Goal: Check status: Check status

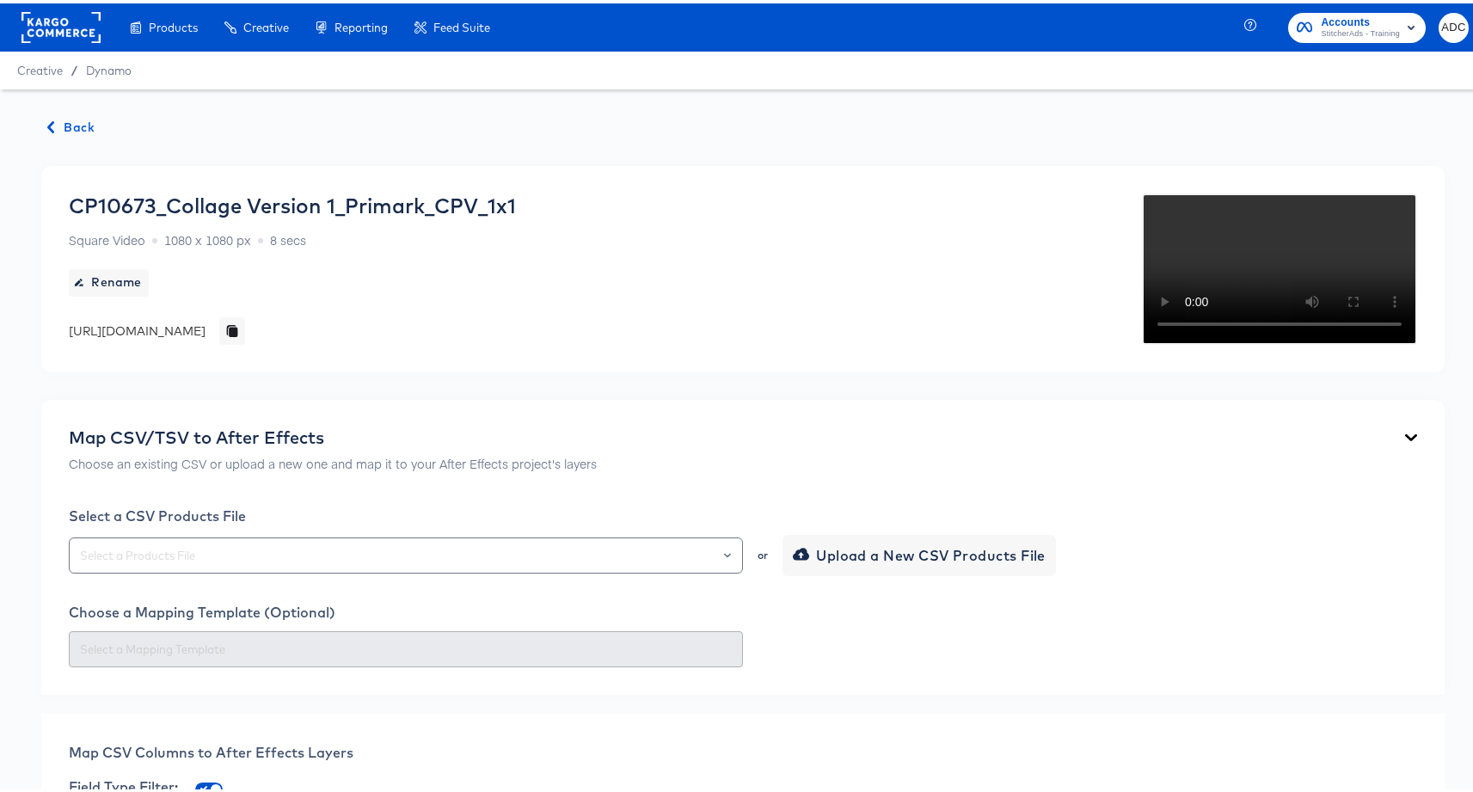
click at [71, 128] on span "Back" at bounding box center [71, 124] width 46 height 21
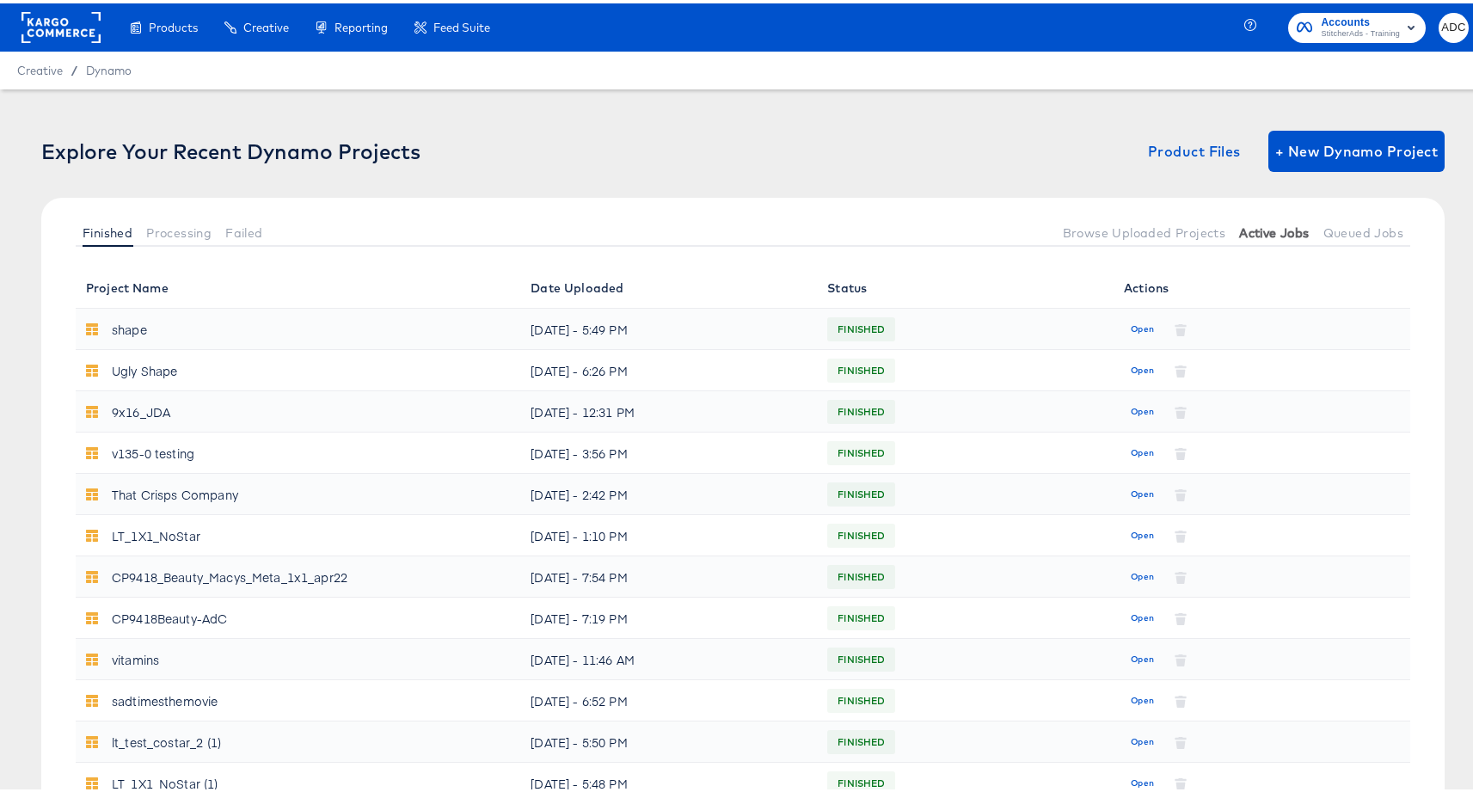
click at [1274, 225] on span "Active Jobs" at bounding box center [1274, 230] width 70 height 14
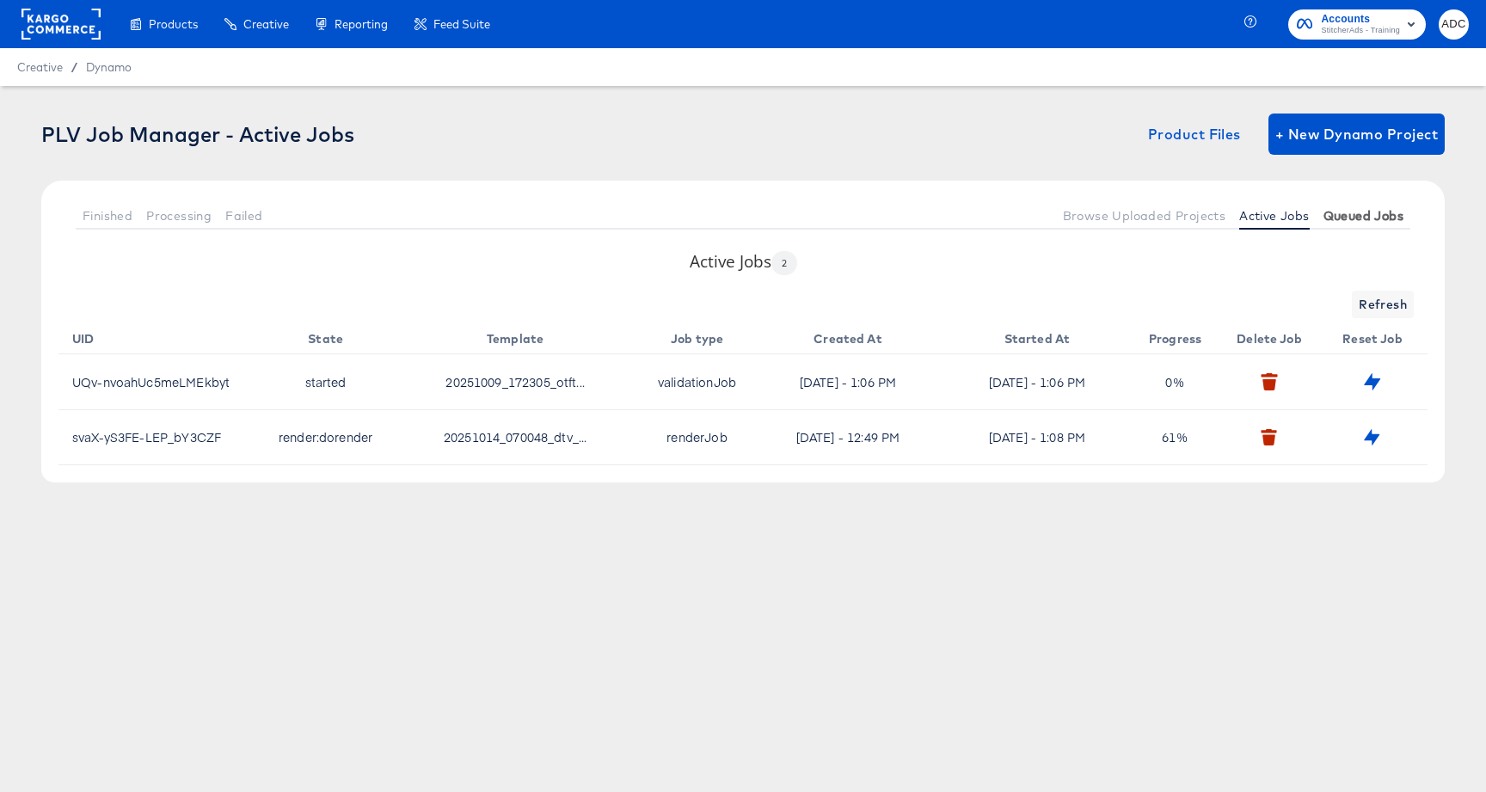
click at [1380, 219] on span "Queued Jobs" at bounding box center [1363, 216] width 80 height 14
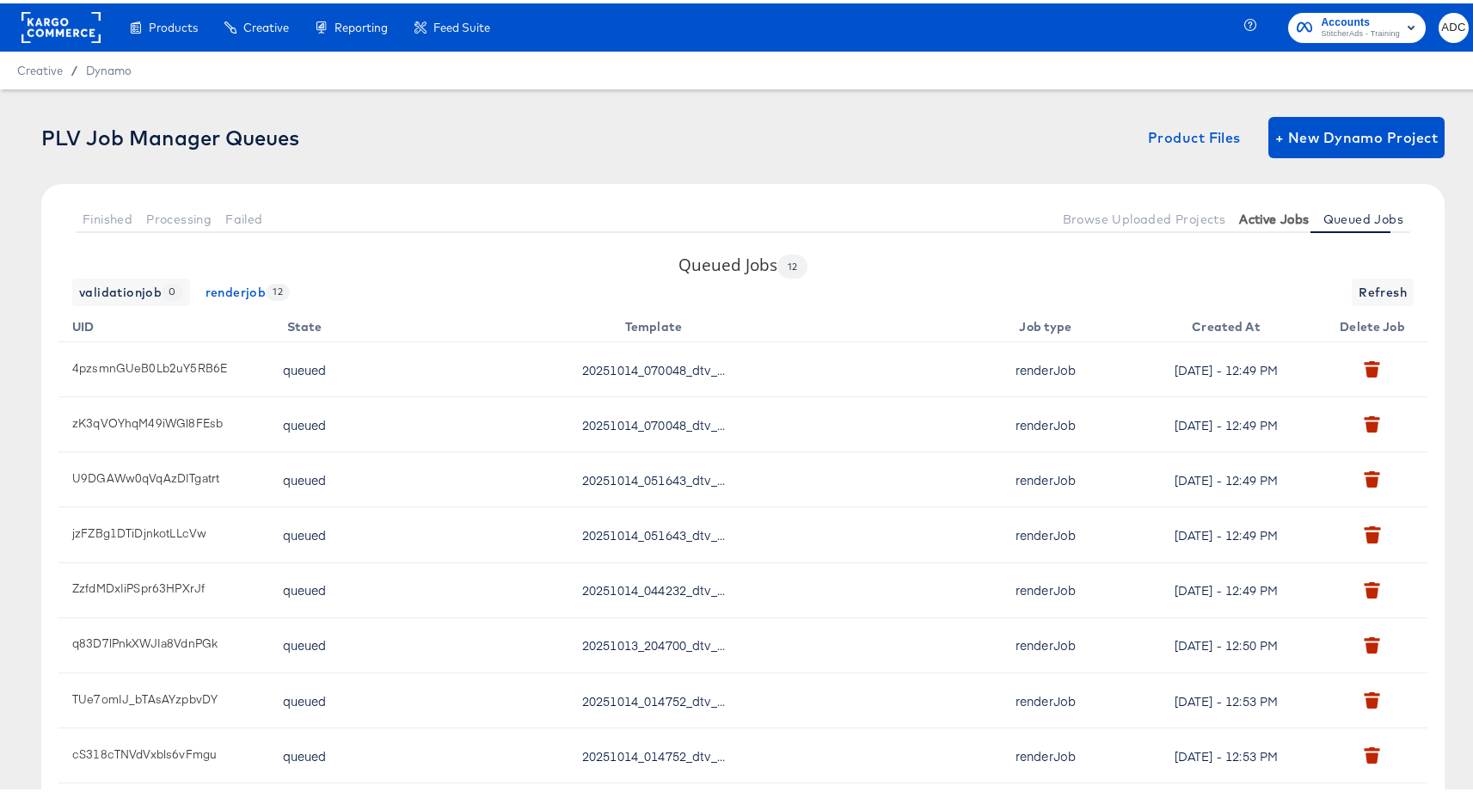
click at [1258, 219] on span "Active Jobs" at bounding box center [1274, 216] width 70 height 14
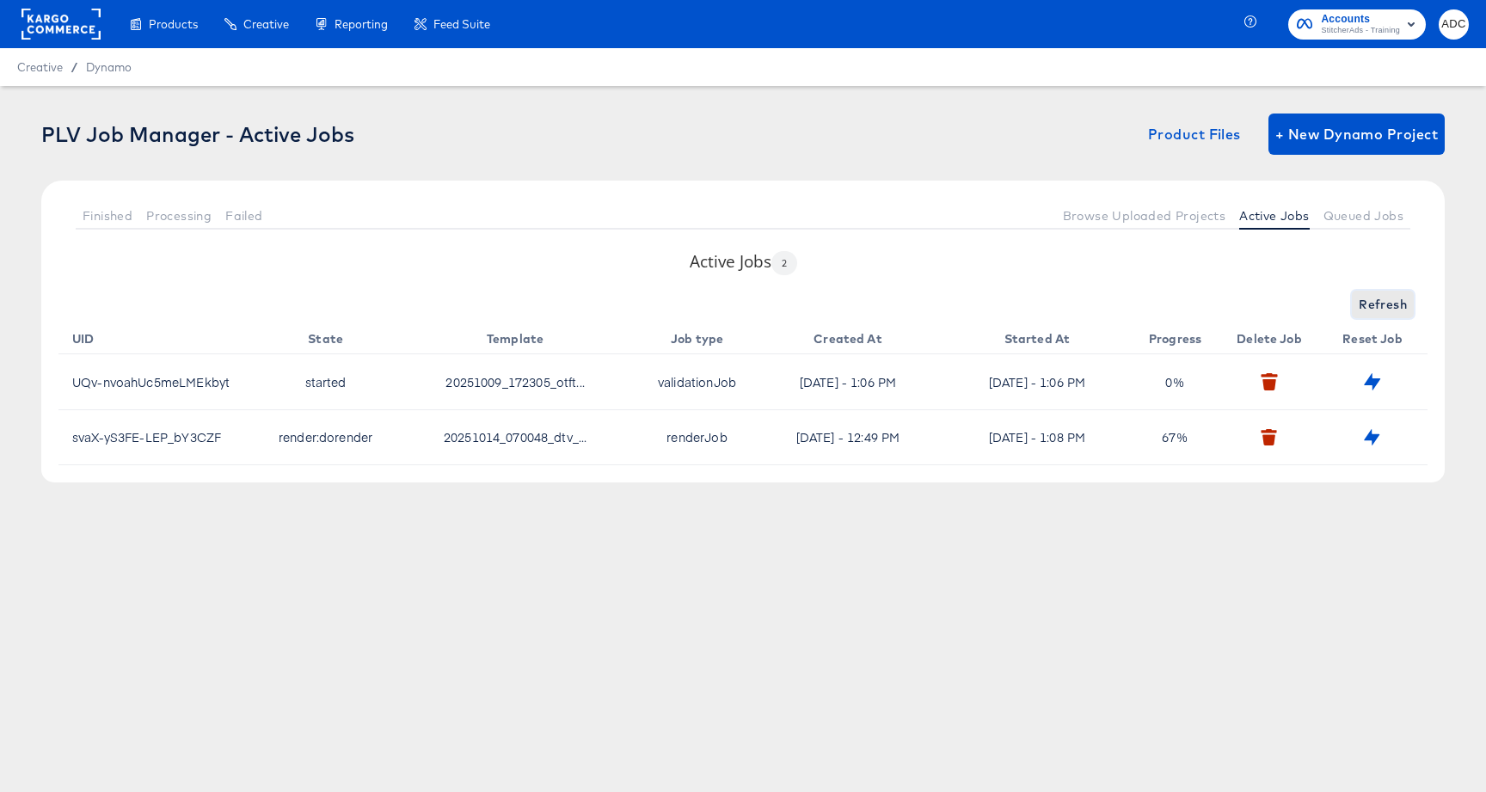
click at [1392, 304] on span "Refresh" at bounding box center [1383, 304] width 48 height 21
click at [1389, 305] on span "Refresh" at bounding box center [1383, 304] width 48 height 21
click at [1388, 305] on span "Refresh" at bounding box center [1383, 304] width 48 height 21
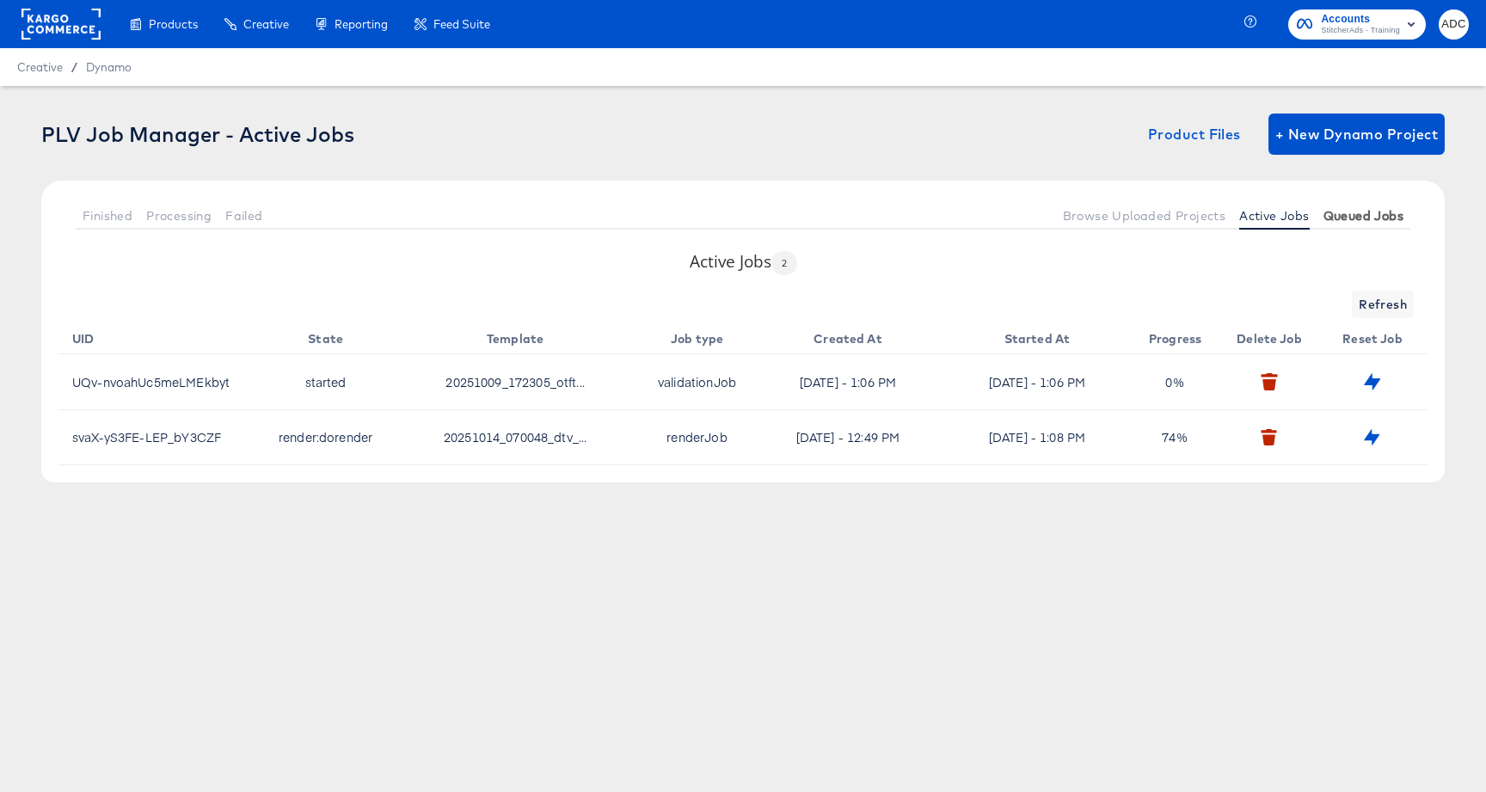
click at [1364, 212] on span "Queued Jobs" at bounding box center [1363, 216] width 80 height 14
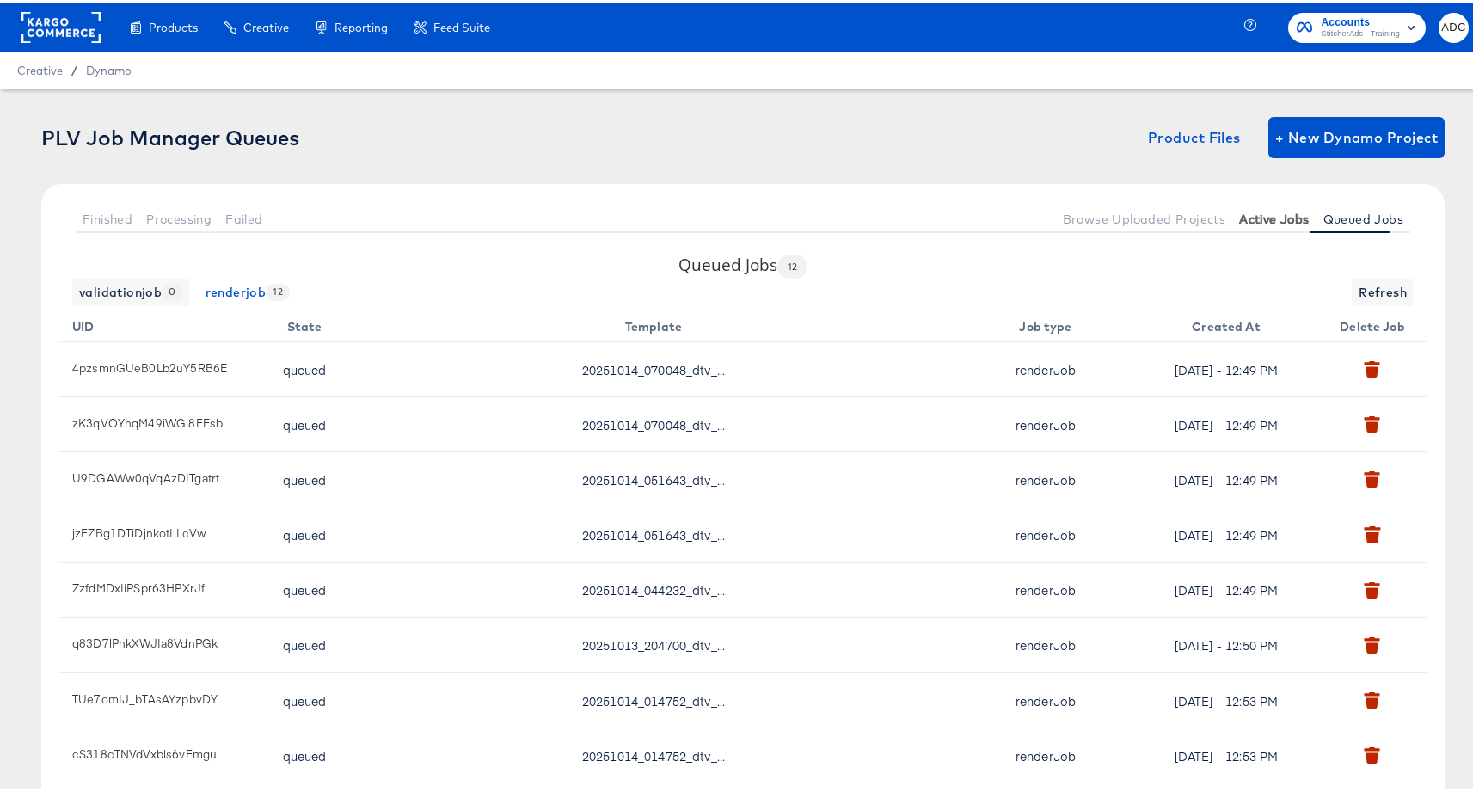
click at [1260, 221] on span "Active Jobs" at bounding box center [1274, 216] width 70 height 14
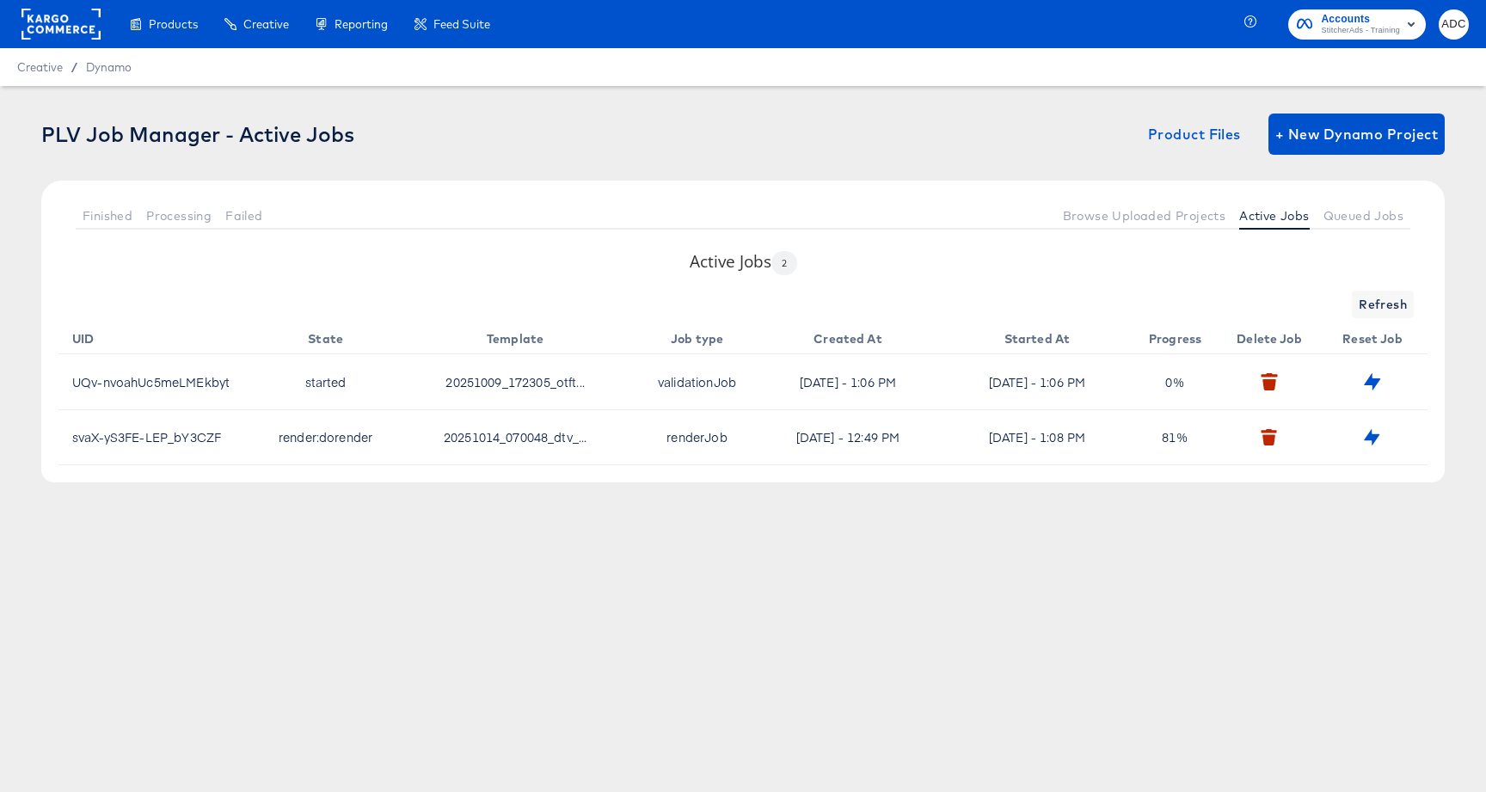
click at [948, 598] on div "Products Creative Reporting Feed Suite Accounts StitcherAds - Training ADC Crea…" at bounding box center [743, 396] width 1486 height 792
click at [1423, 279] on div "Active Jobs 2 Refresh UID State Template Job type Created At Started At Progres…" at bounding box center [742, 366] width 1403 height 232
click at [1400, 304] on span "Refresh" at bounding box center [1383, 304] width 48 height 21
click at [904, 375] on td "Tue, Oct 14th - 1:06 PM" at bounding box center [851, 381] width 189 height 55
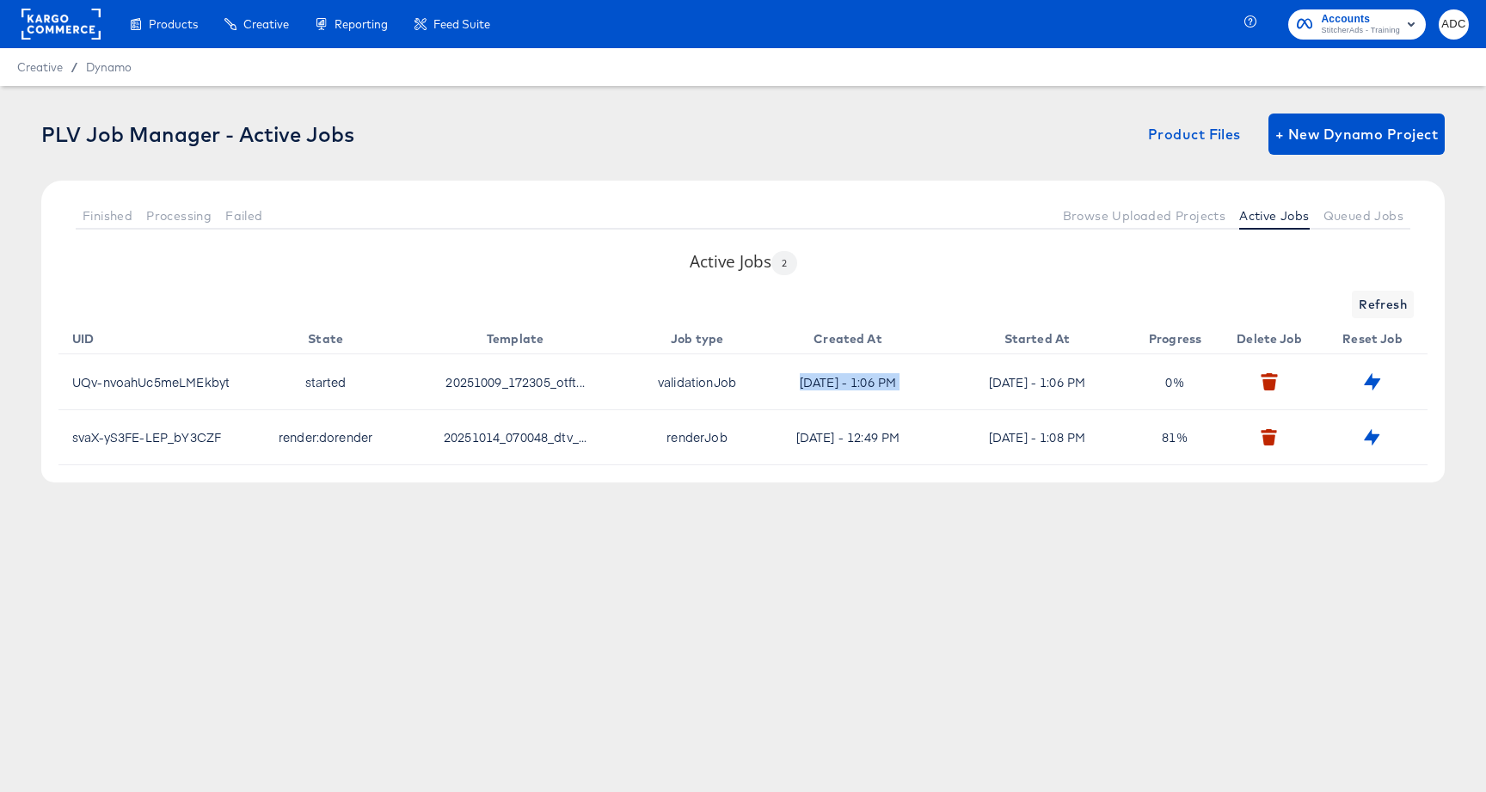
click at [904, 375] on td "Tue, Oct 14th - 1:06 PM" at bounding box center [851, 381] width 189 height 55
click at [971, 587] on div "Products Creative Reporting Feed Suite Accounts StitcherAds - Training ADC Crea…" at bounding box center [743, 396] width 1486 height 792
click at [824, 387] on td "Tue, Oct 14th - 1:06 PM" at bounding box center [851, 381] width 189 height 55
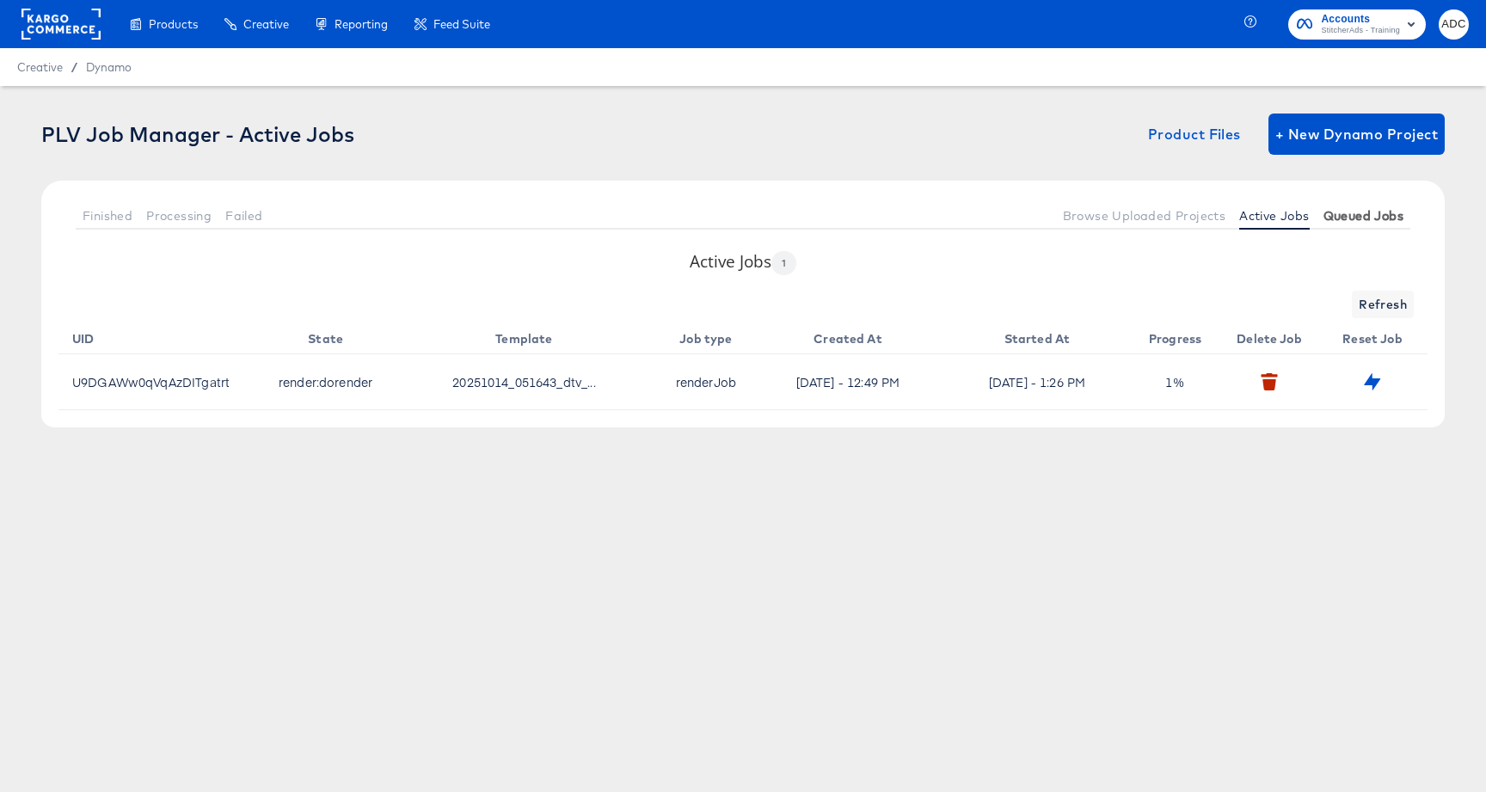
click at [1382, 219] on span "Queued Jobs" at bounding box center [1363, 216] width 80 height 14
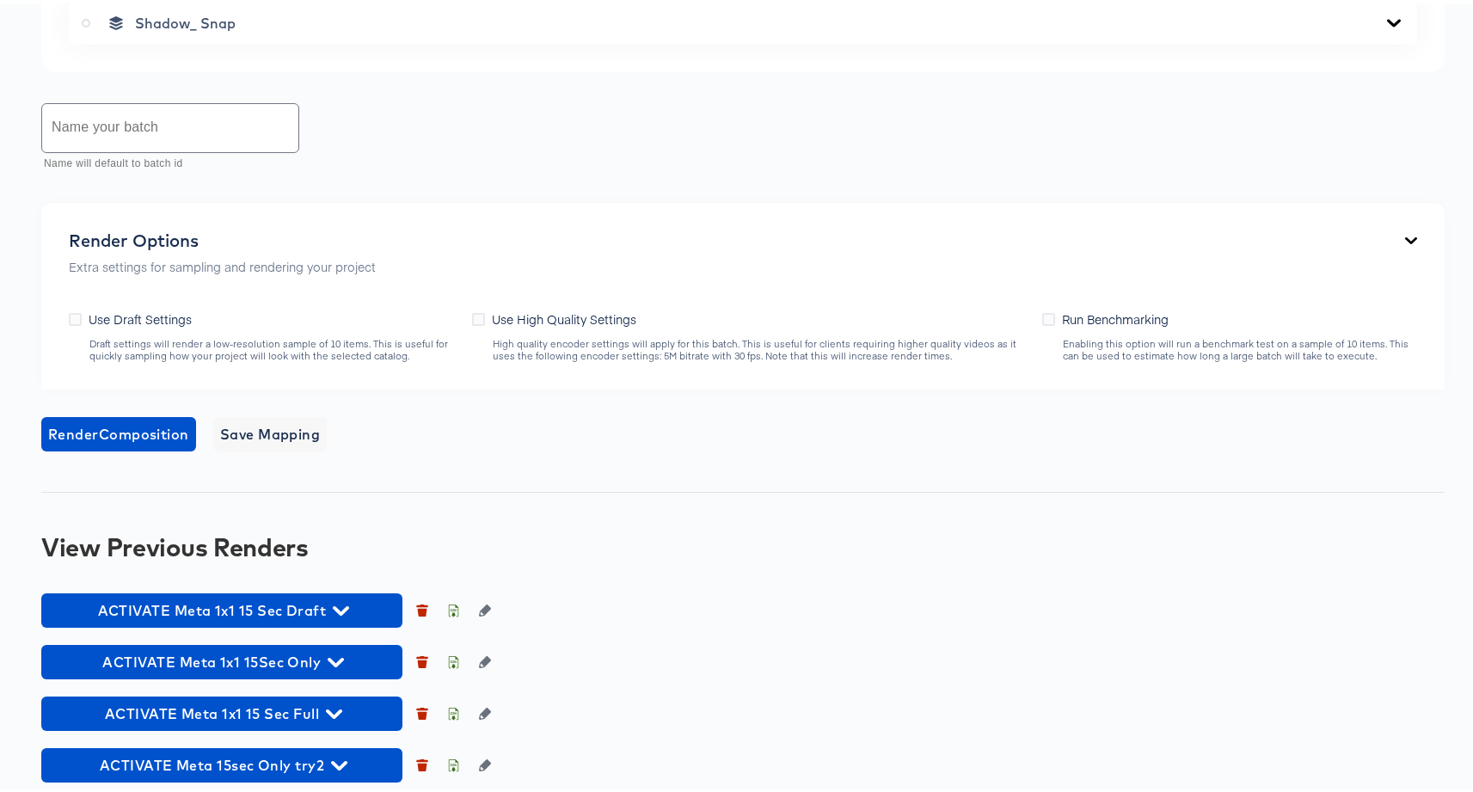
scroll to position [1593, 0]
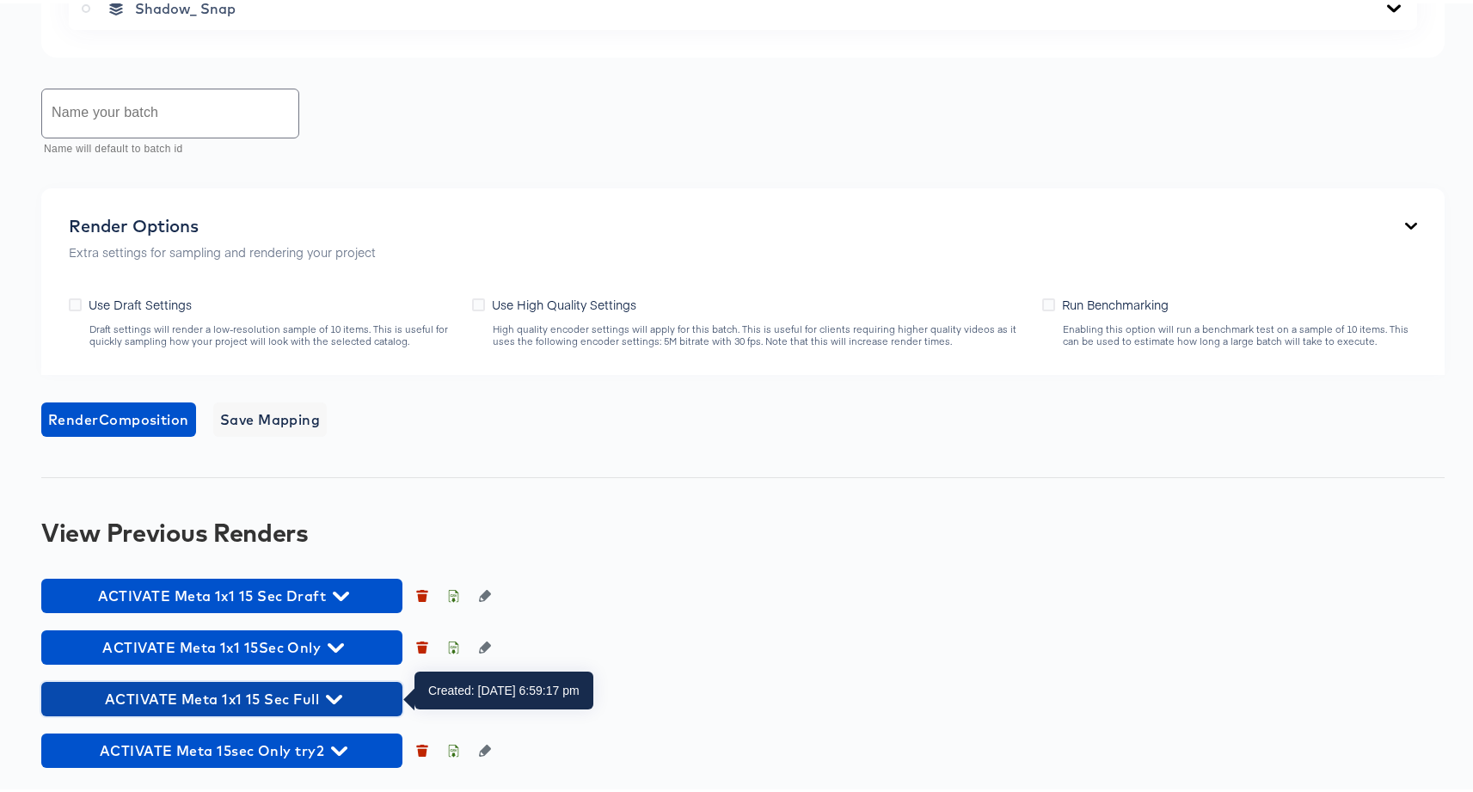
click at [276, 697] on span "ACTIVATE Meta 1x1 15 Sec Full" at bounding box center [222, 696] width 344 height 24
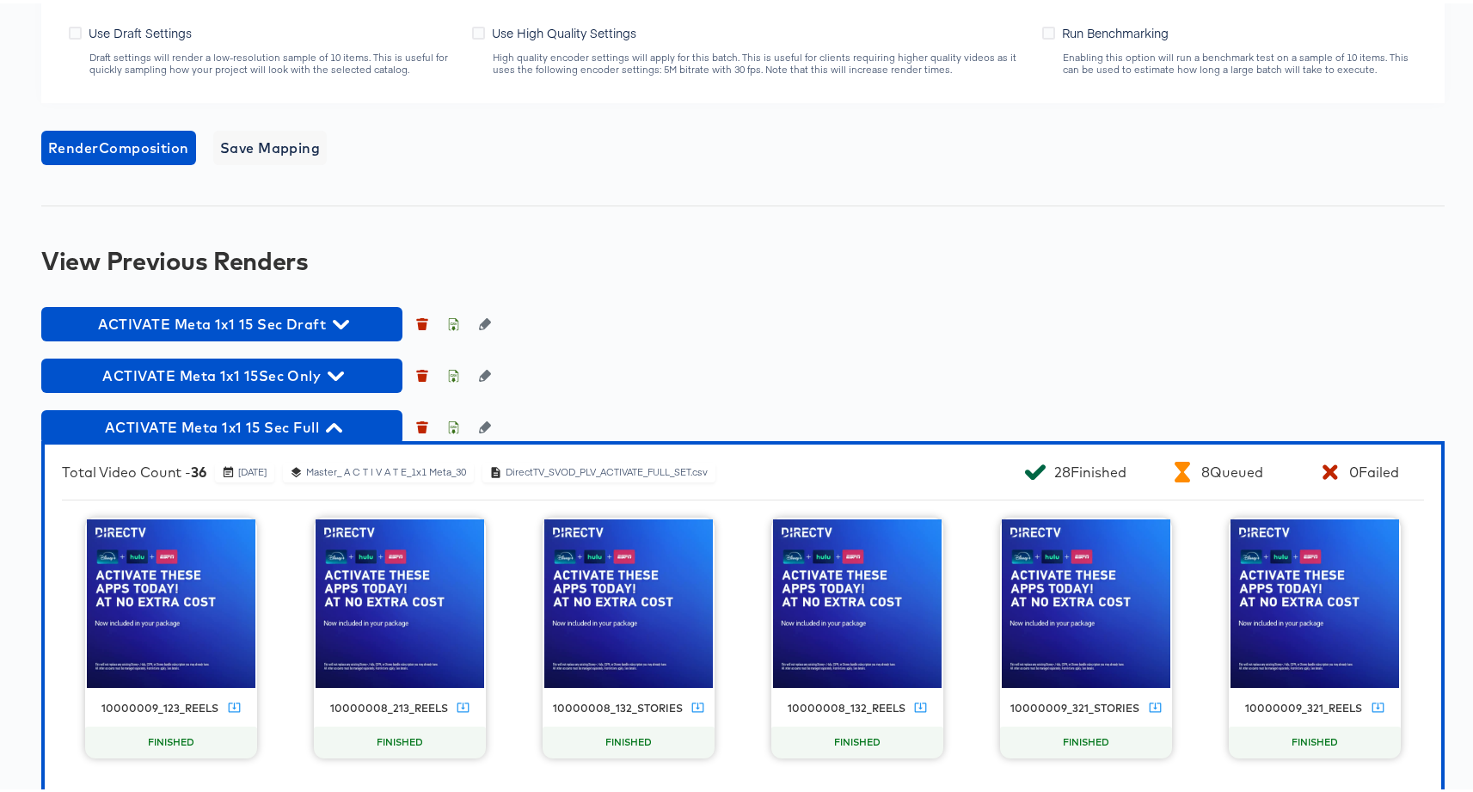
scroll to position [1876, 0]
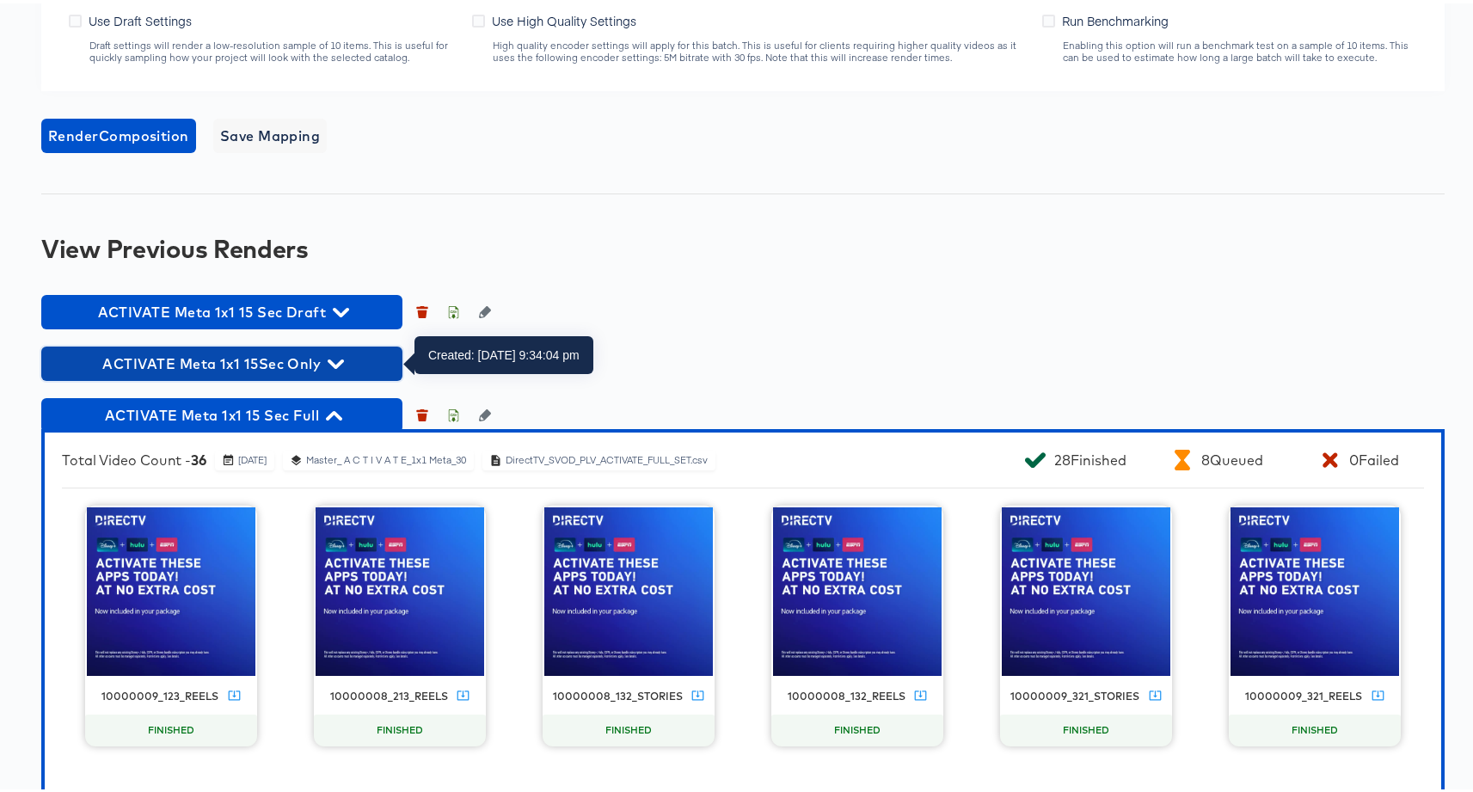
click at [348, 362] on span "ACTIVATE Meta 1x1 15Sec Only" at bounding box center [222, 360] width 344 height 24
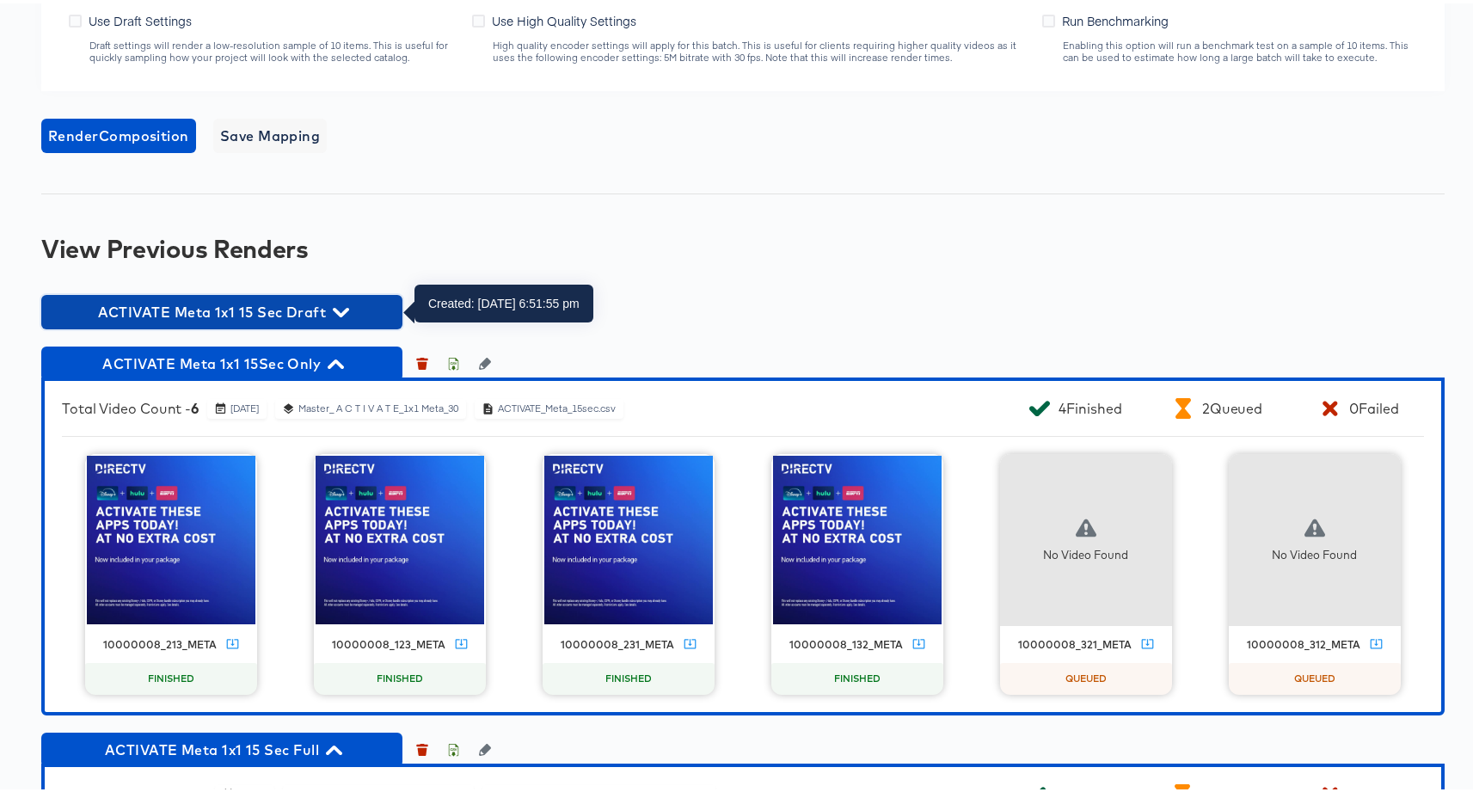
click at [333, 309] on icon "button" at bounding box center [341, 309] width 16 height 16
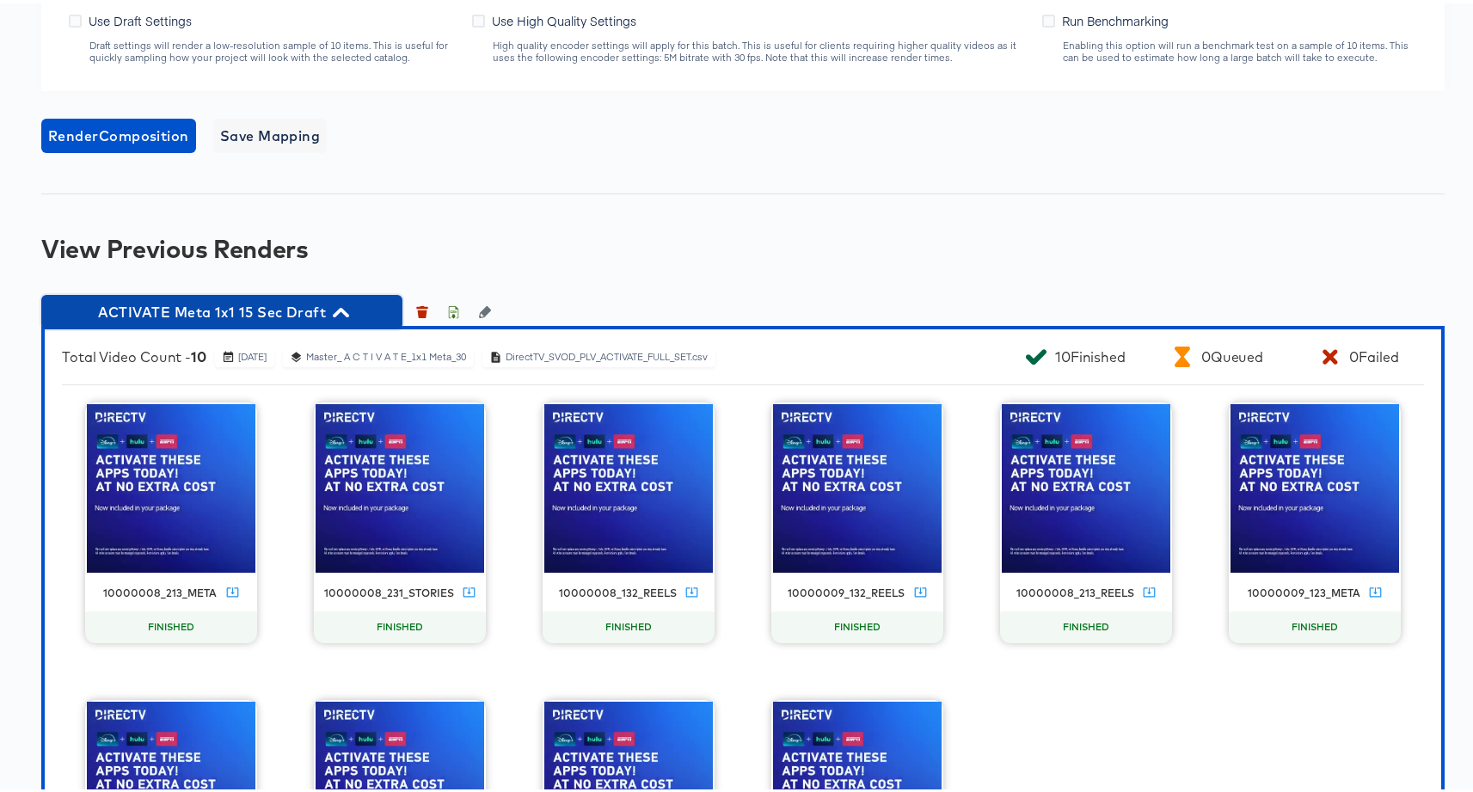
click at [333, 309] on icon "button" at bounding box center [341, 309] width 16 height 16
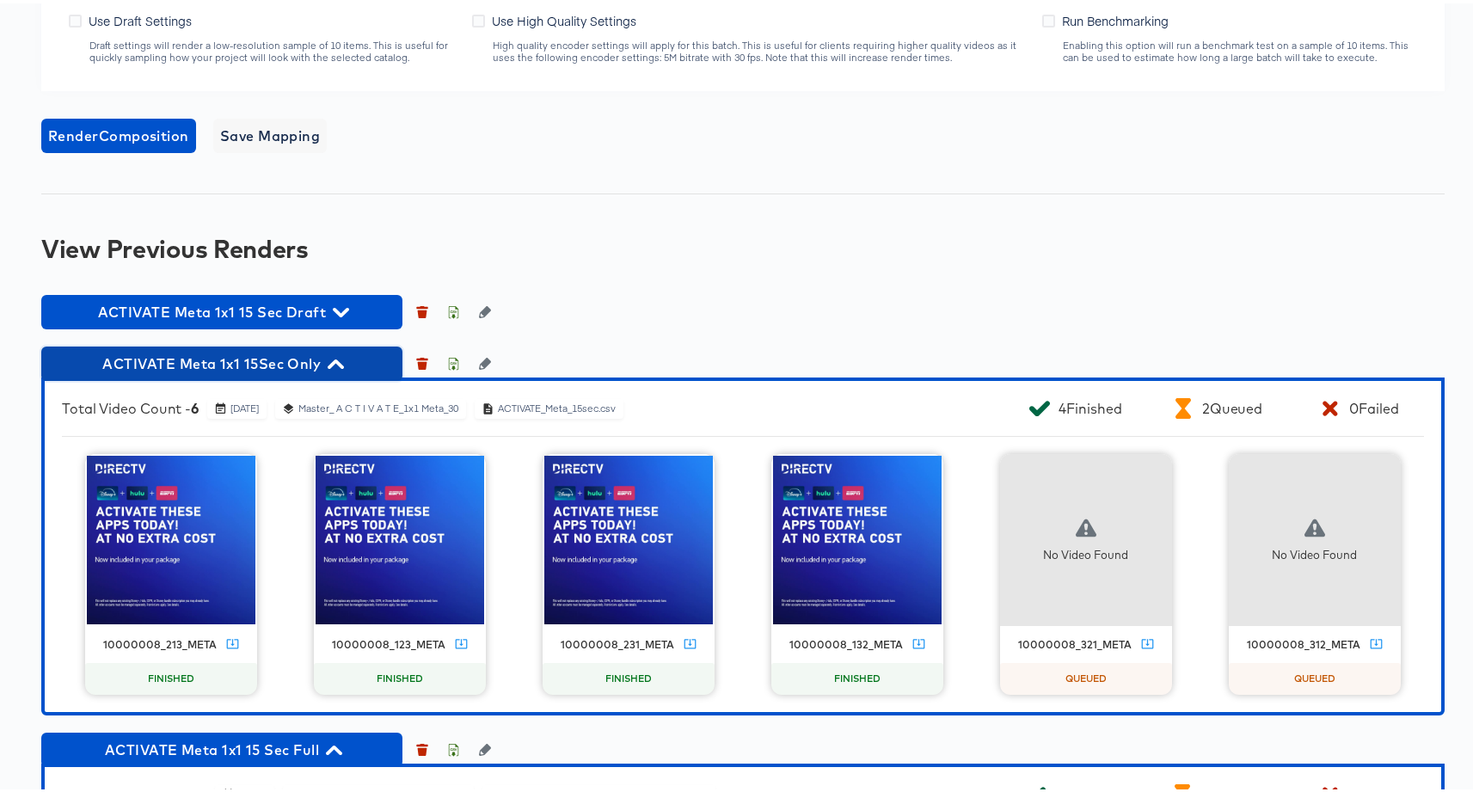
click at [339, 371] on span "ACTIVATE Meta 1x1 15Sec Only" at bounding box center [222, 360] width 344 height 24
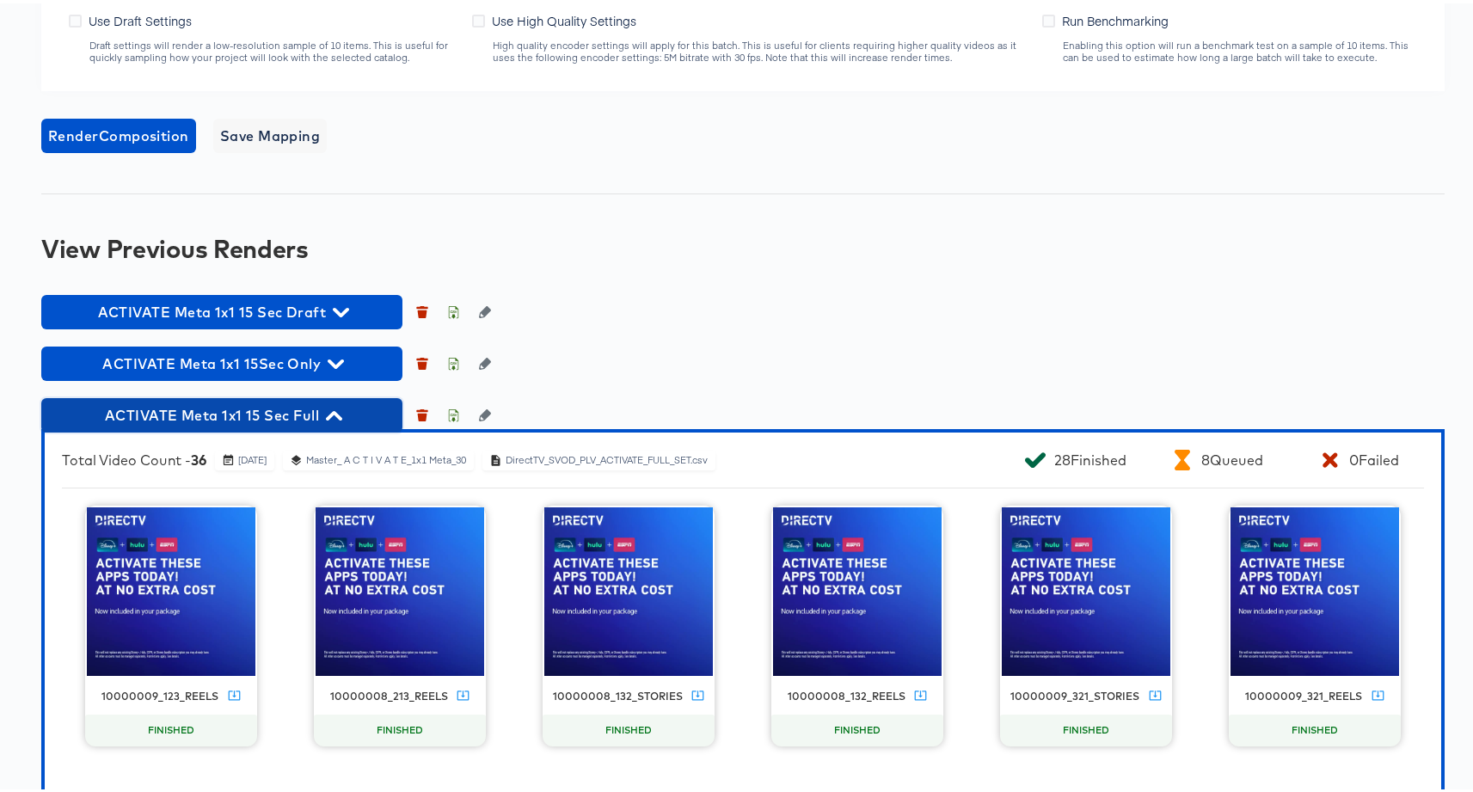
click at [335, 408] on icon "button" at bounding box center [334, 412] width 16 height 9
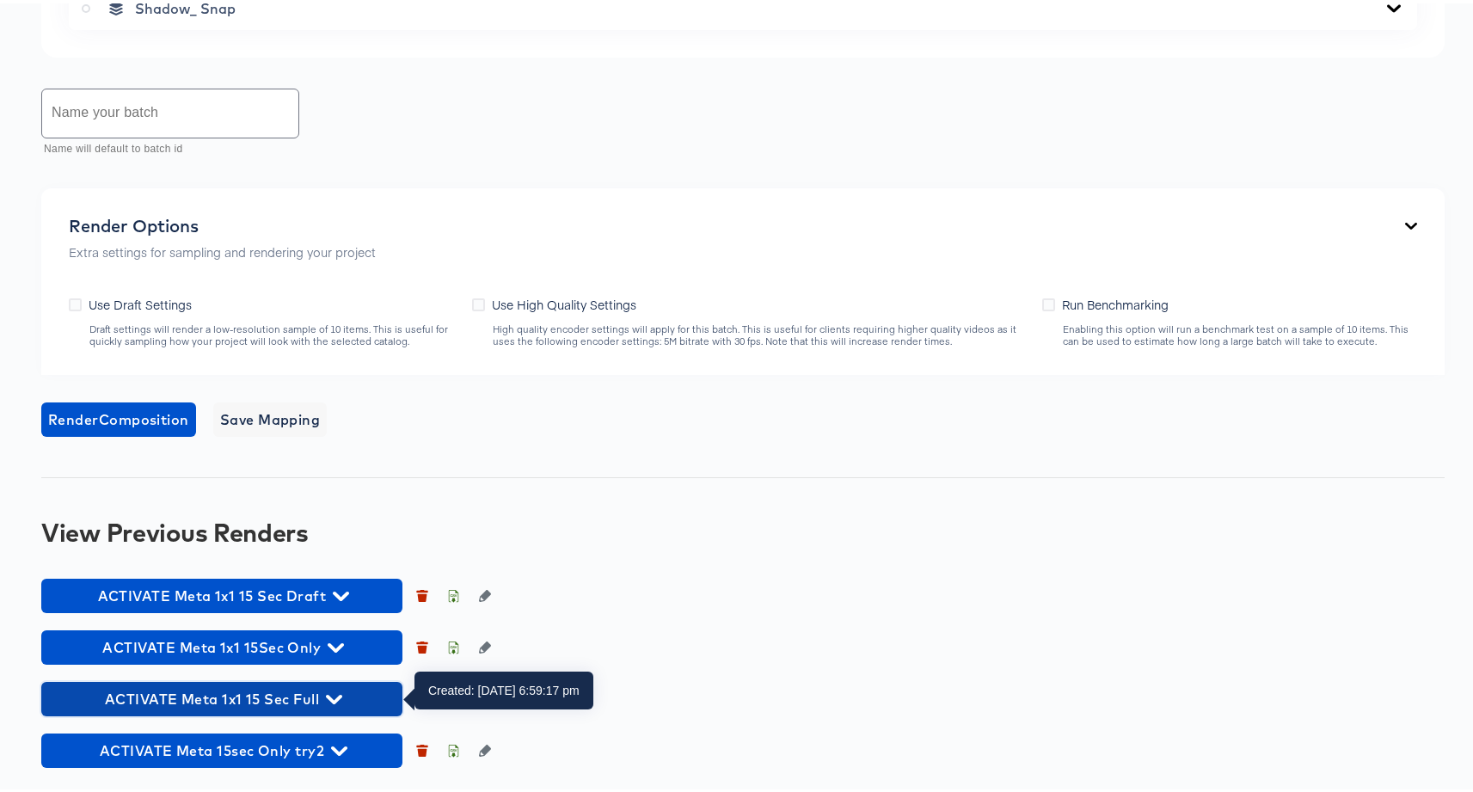
click at [324, 693] on span "ACTIVATE Meta 1x1 15 Sec Full" at bounding box center [222, 696] width 344 height 24
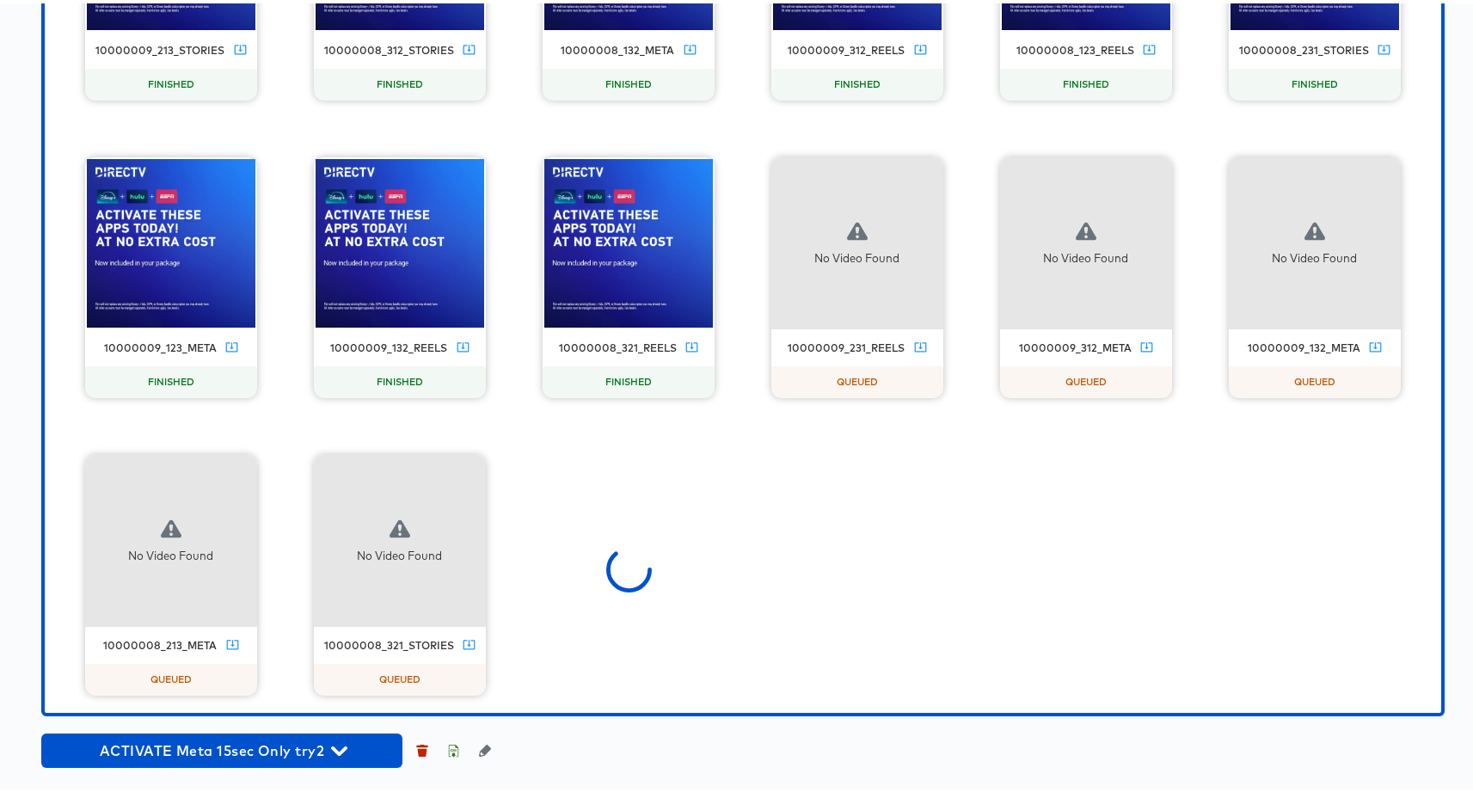
scroll to position [3415, 0]
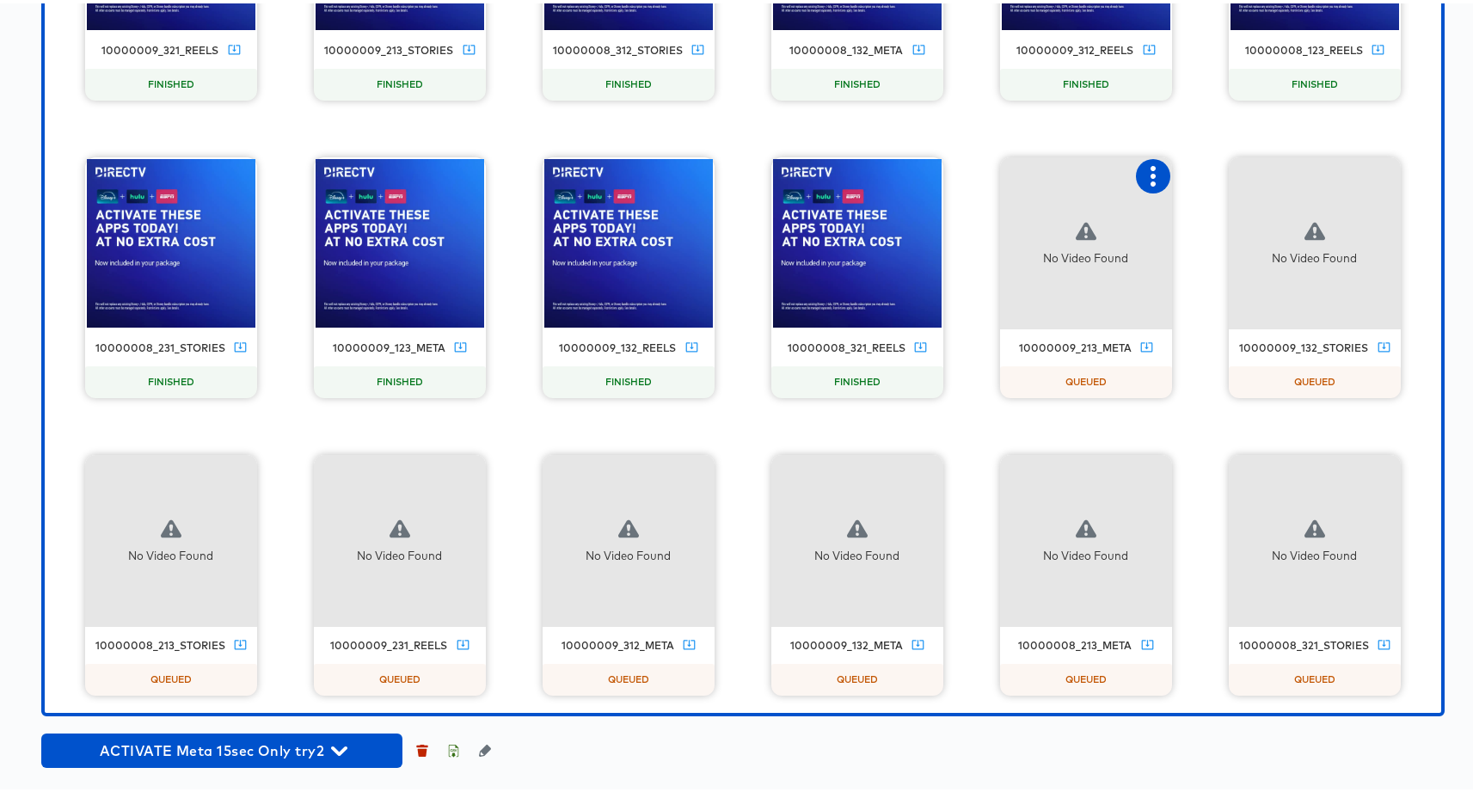
click at [1151, 171] on icon "button" at bounding box center [1153, 173] width 5 height 21
click at [1195, 181] on div "Set as failed" at bounding box center [1238, 171] width 129 height 34
click at [1372, 173] on icon "button" at bounding box center [1382, 173] width 21 height 21
click at [1317, 173] on div "Set as failed" at bounding box center [1295, 171] width 129 height 34
click at [1372, 467] on icon "button" at bounding box center [1382, 470] width 21 height 21
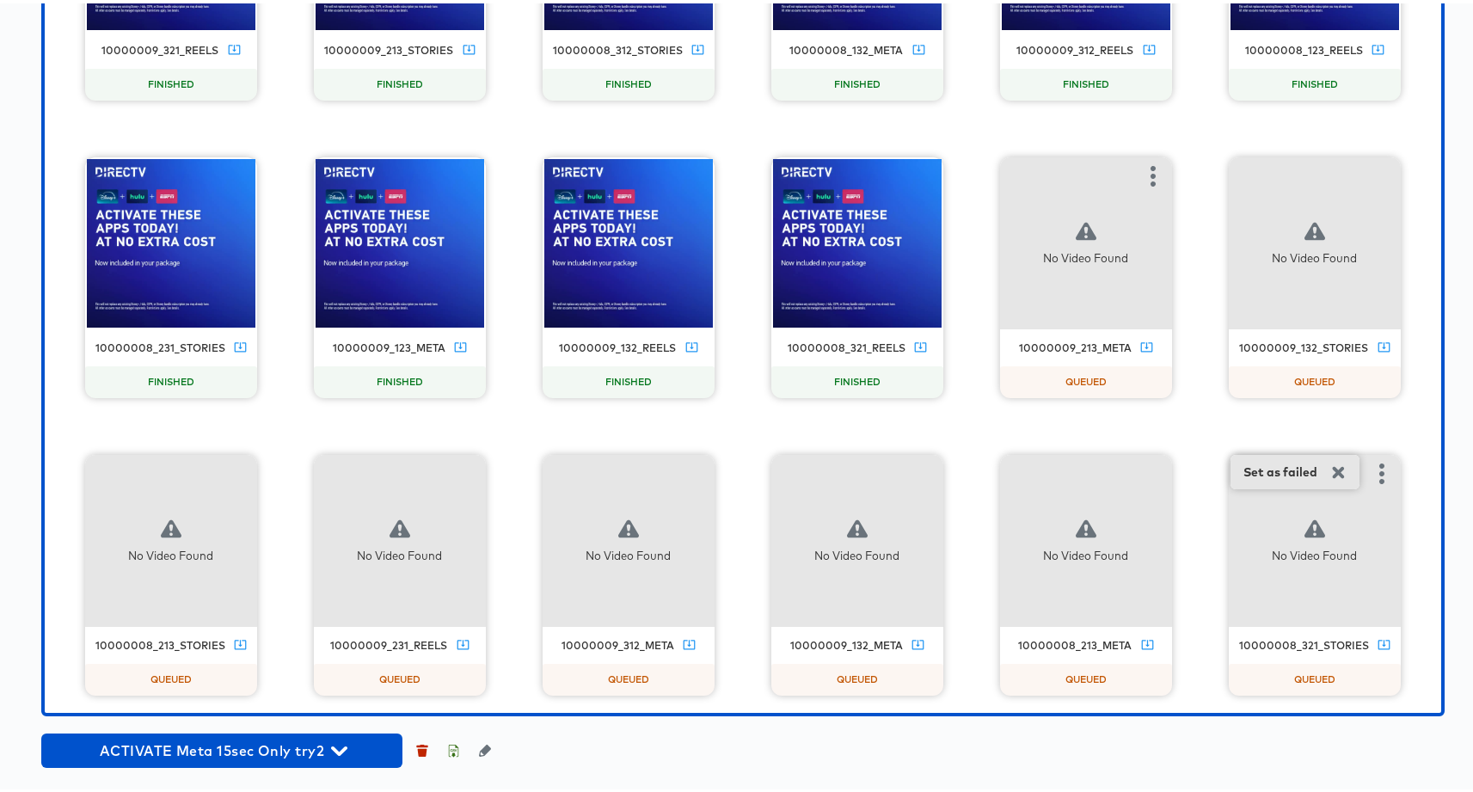
click at [1297, 465] on div "Set as failed" at bounding box center [1279, 469] width 73 height 14
click at [1143, 473] on icon "button" at bounding box center [1153, 470] width 21 height 21
click at [1202, 465] on div "Set as failed" at bounding box center [1223, 469] width 73 height 14
click at [914, 474] on icon "button" at bounding box center [924, 470] width 21 height 21
click at [993, 474] on div "Set as failed" at bounding box center [994, 469] width 73 height 14
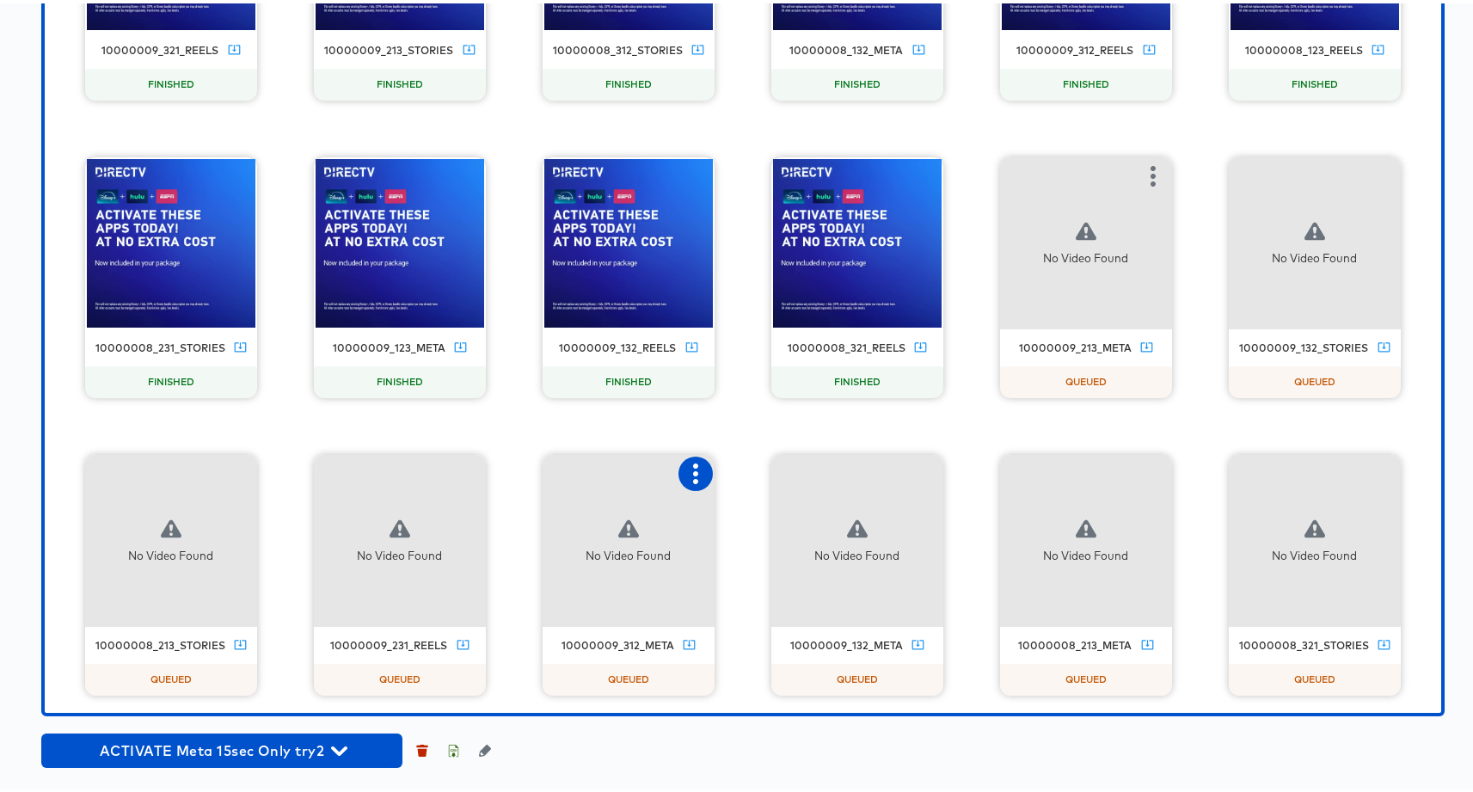
click at [693, 469] on icon "button" at bounding box center [695, 470] width 5 height 21
click at [730, 471] on div "Set as failed" at bounding box center [765, 469] width 73 height 14
click at [441, 473] on div "No Video Found" at bounding box center [400, 537] width 172 height 172
click at [457, 470] on icon "button" at bounding box center [467, 470] width 21 height 21
click at [510, 467] on div "Set as failed" at bounding box center [536, 469] width 73 height 14
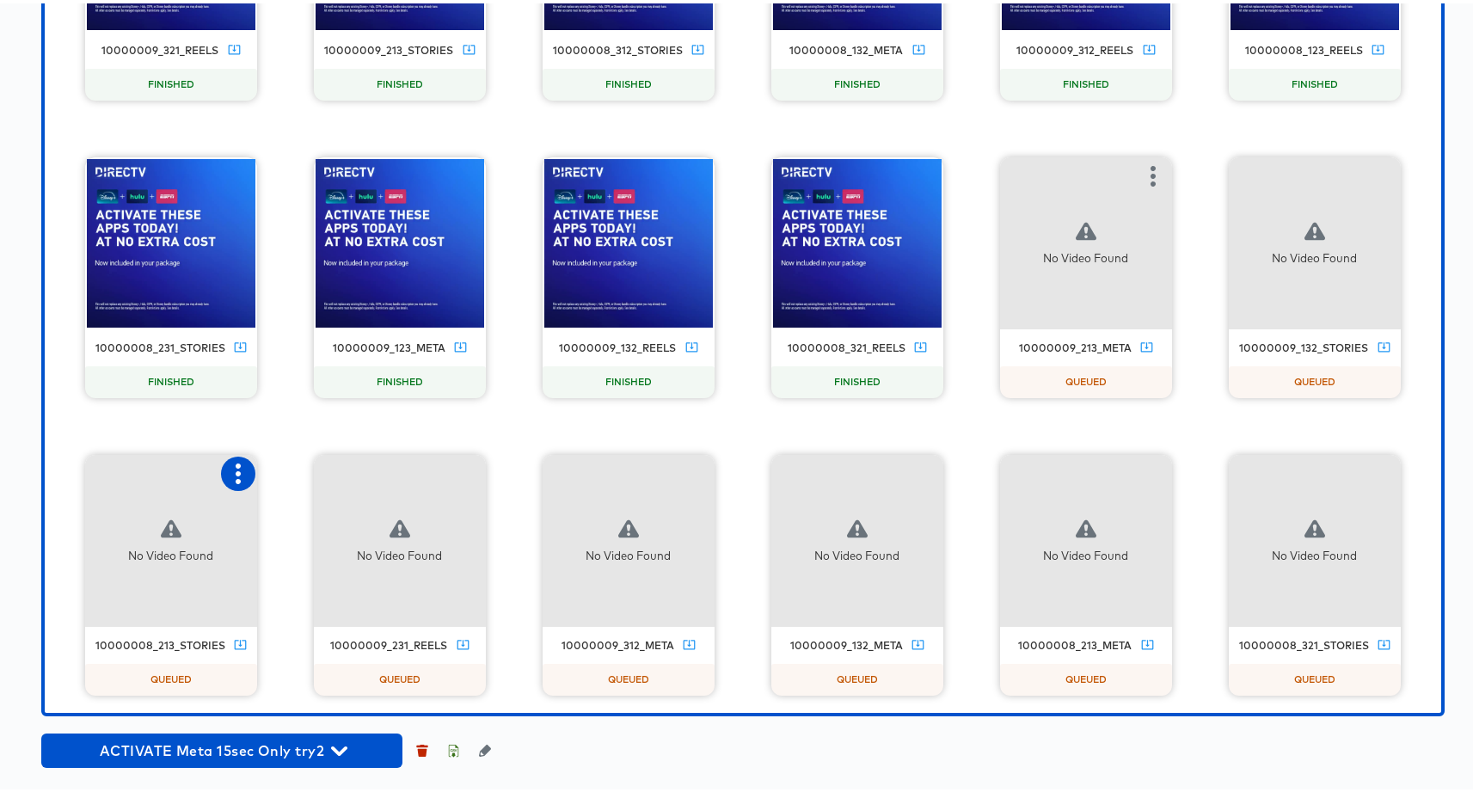
click at [236, 471] on icon "button" at bounding box center [238, 470] width 5 height 21
click at [312, 468] on div "Set as failed" at bounding box center [308, 469] width 73 height 14
click at [236, 476] on icon "button" at bounding box center [238, 470] width 5 height 21
click at [296, 476] on div "Set as failed" at bounding box center [323, 468] width 129 height 34
